Goal: Task Accomplishment & Management: Complete application form

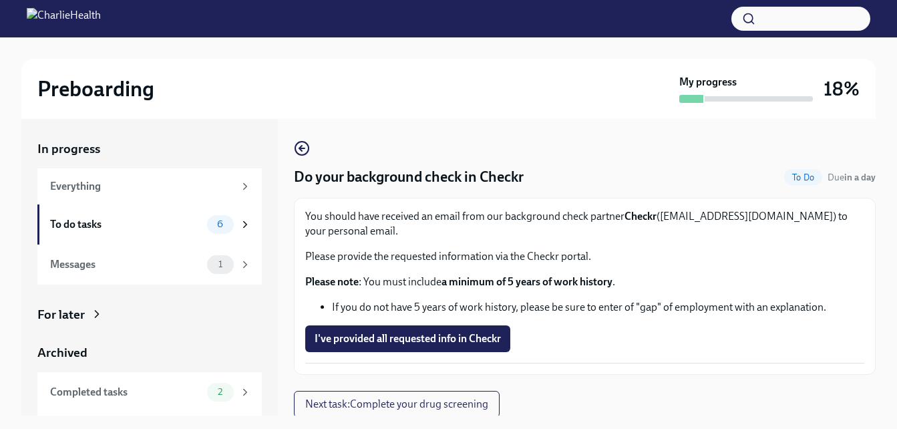
scroll to position [2, 0]
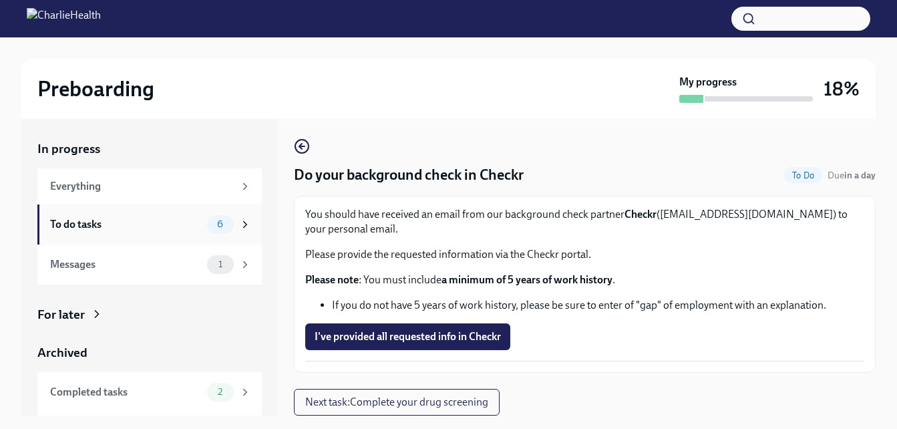
click at [148, 228] on div "To do tasks" at bounding box center [126, 224] width 152 height 15
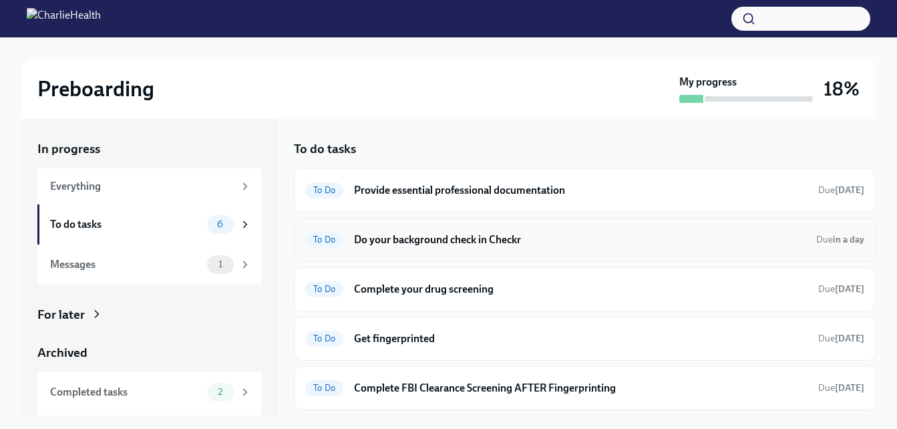
click at [516, 249] on div "To Do Do your background check in Checkr Due in a day" at bounding box center [584, 239] width 559 height 21
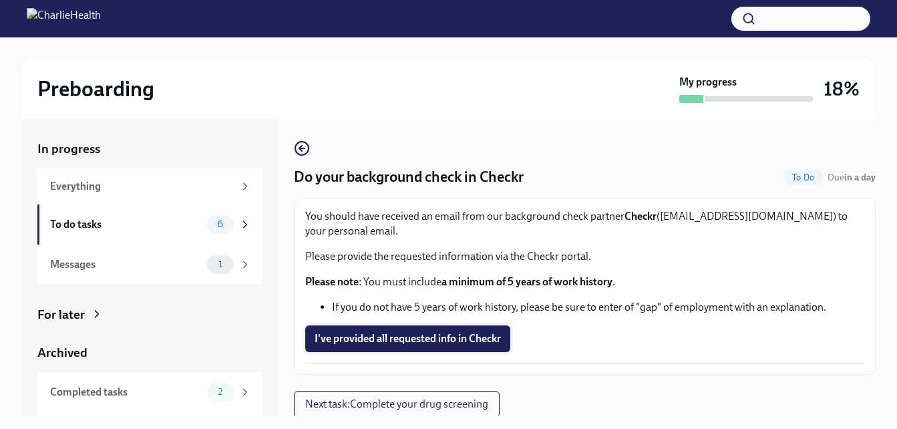
click at [450, 339] on span "I've provided all requested info in Checkr" at bounding box center [408, 338] width 186 height 13
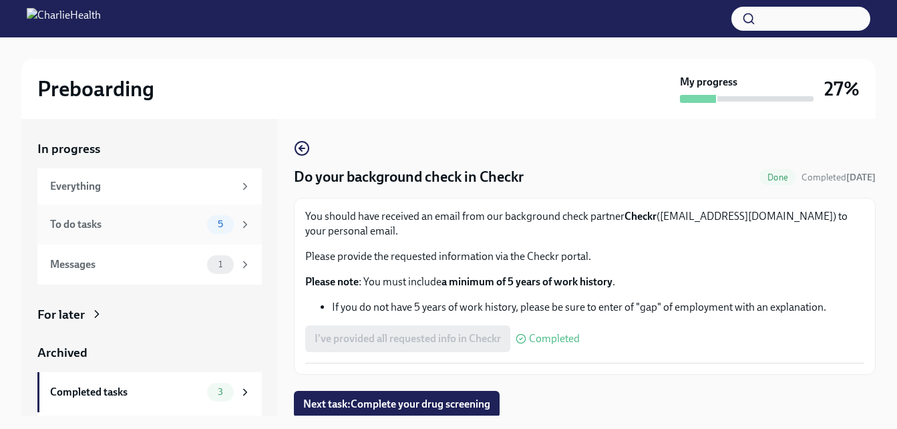
click at [174, 233] on div "To do tasks 5" at bounding box center [150, 224] width 201 height 19
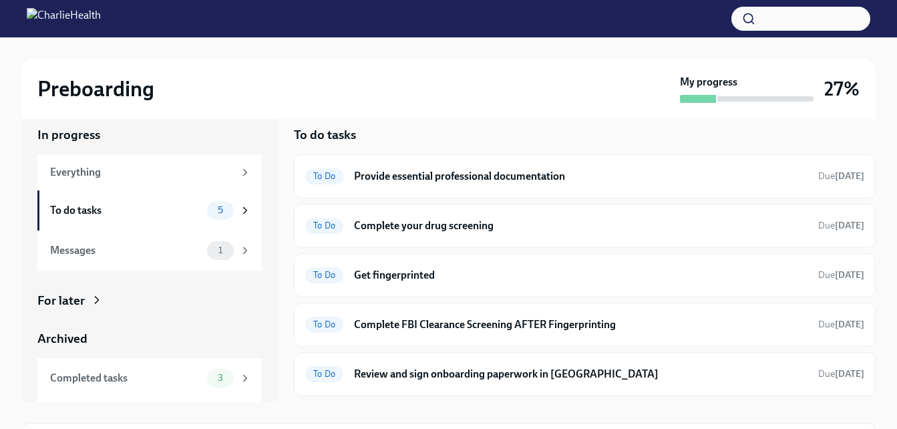
scroll to position [12, 0]
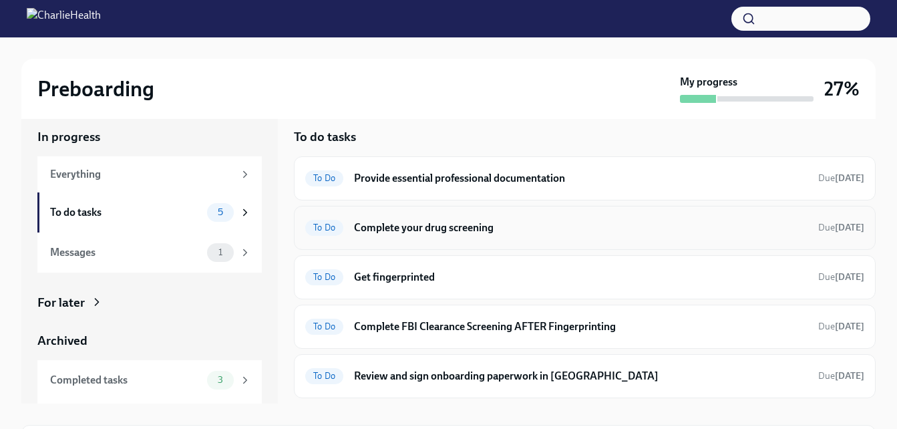
click at [553, 234] on h6 "Complete your drug screening" at bounding box center [581, 228] width 454 height 15
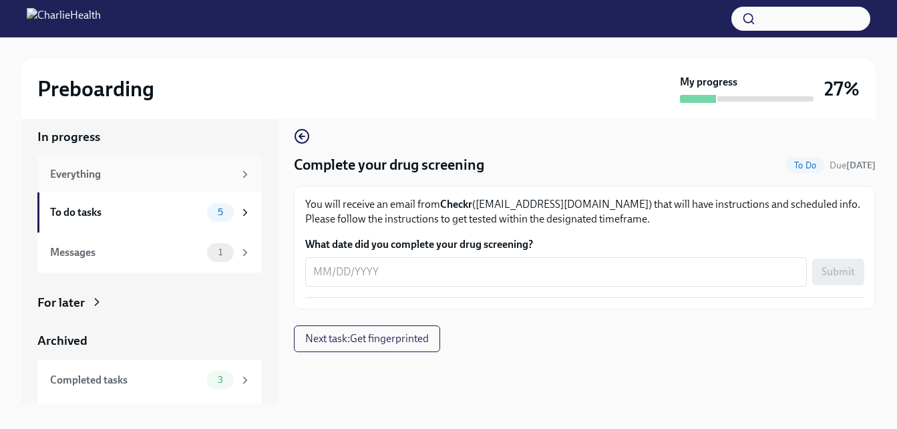
click at [90, 174] on div "Everything" at bounding box center [142, 174] width 184 height 15
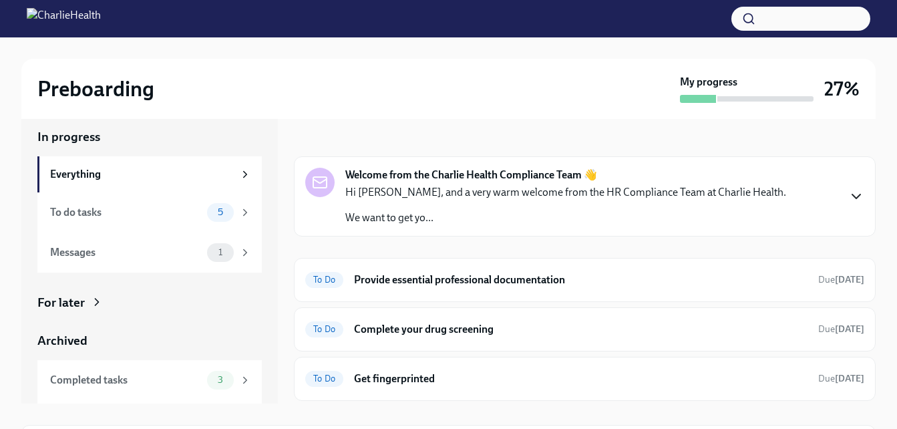
click at [850, 194] on icon "button" at bounding box center [857, 196] width 16 height 16
